Goal: Entertainment & Leisure: Consume media (video, audio)

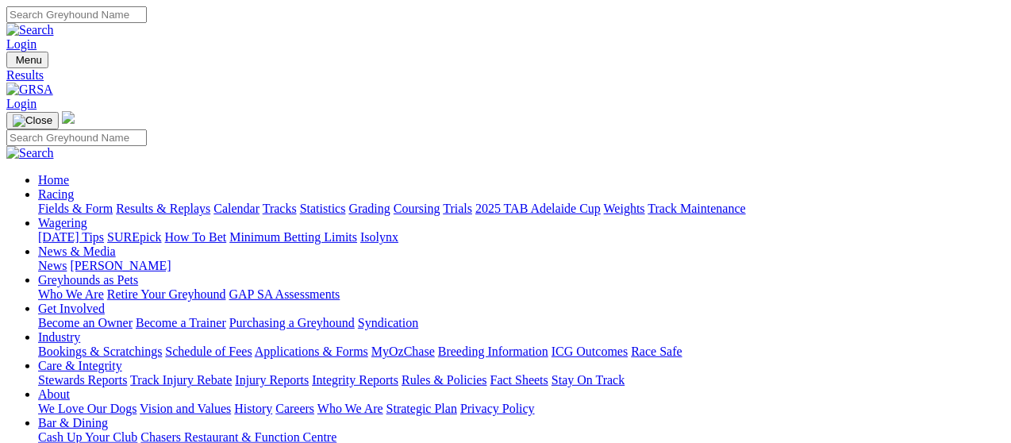
click at [192, 201] on link "Results & Replays" at bounding box center [163, 207] width 94 height 13
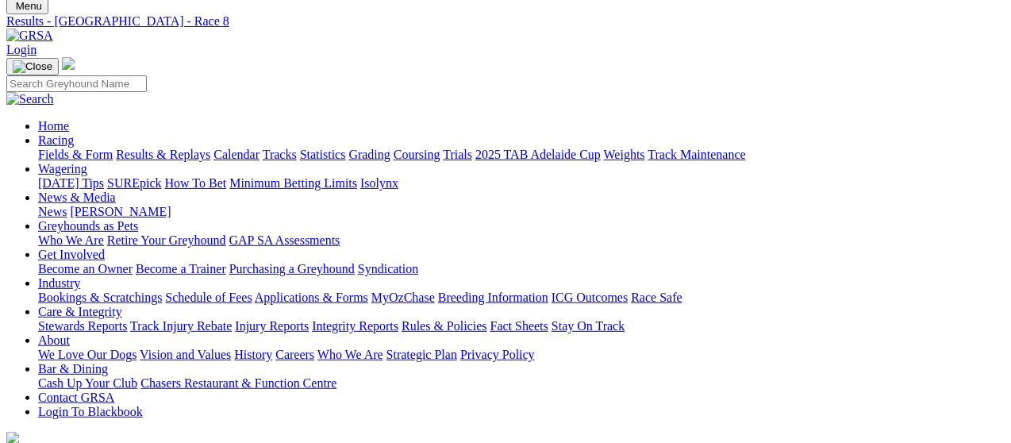
scroll to position [79, 0]
